Goal: Transaction & Acquisition: Obtain resource

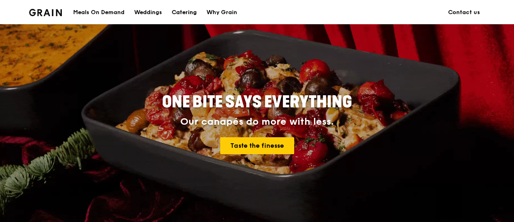
click at [187, 11] on div "Catering" at bounding box center [184, 12] width 25 height 24
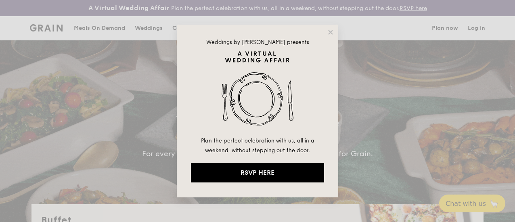
select select
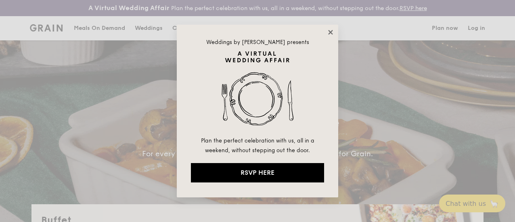
click at [334, 32] on icon at bounding box center [330, 32] width 7 height 7
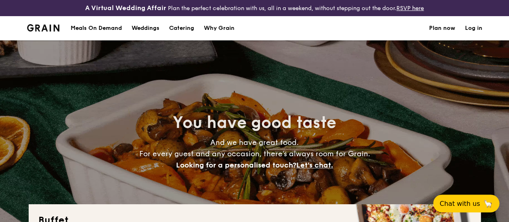
click at [108, 34] on div "Meals On Demand" at bounding box center [96, 28] width 51 height 24
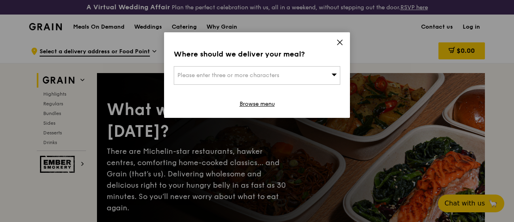
click at [330, 73] on div "Please enter three or more characters" at bounding box center [257, 75] width 166 height 19
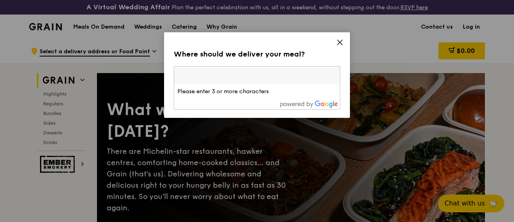
click at [339, 46] on span at bounding box center [339, 43] width 7 height 9
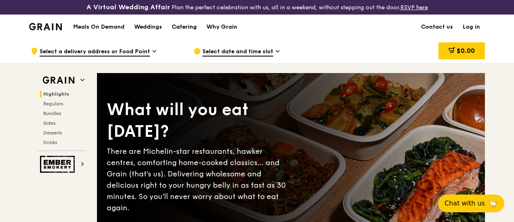
click at [190, 33] on div "Catering" at bounding box center [184, 27] width 25 height 24
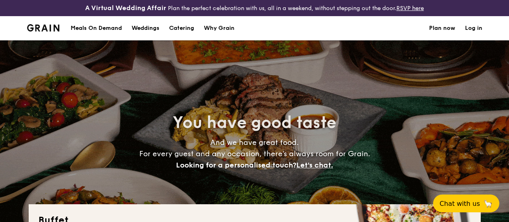
select select
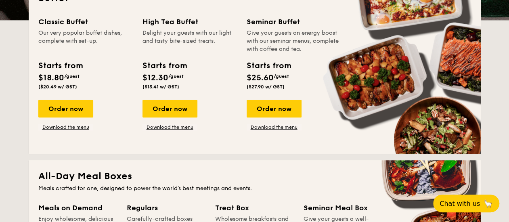
scroll to position [221, 0]
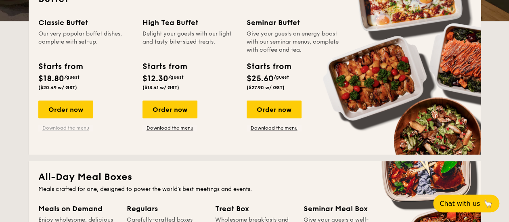
click at [80, 131] on link "Download the menu" at bounding box center [65, 128] width 55 height 6
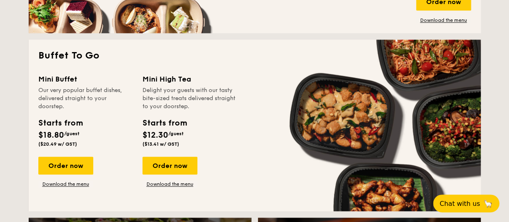
scroll to position [521, 0]
